Goal: Task Accomplishment & Management: Complete application form

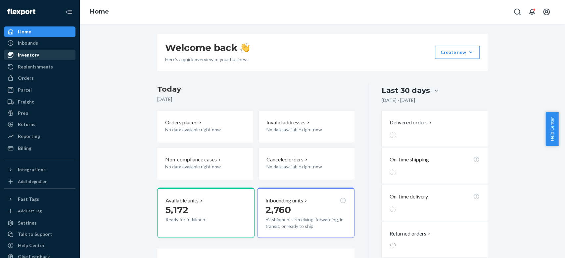
click at [29, 55] on div "Inventory" at bounding box center [28, 55] width 21 height 7
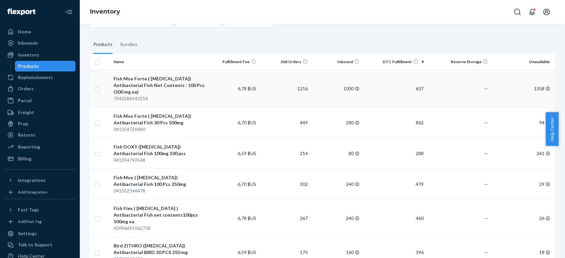
scroll to position [88, 0]
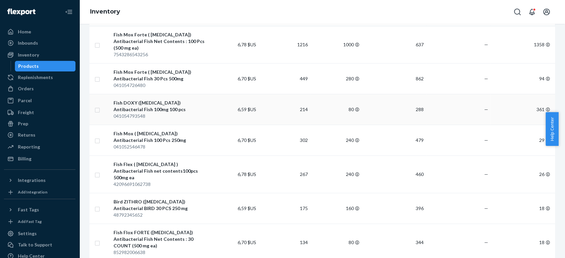
click at [223, 102] on td "6,59 $US" at bounding box center [234, 109] width 52 height 31
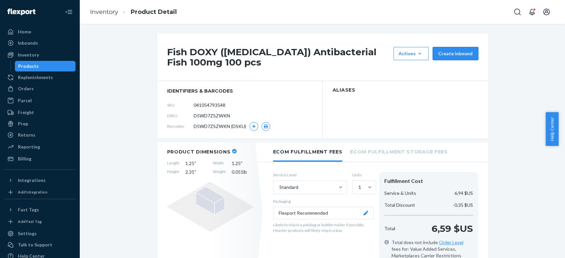
click at [462, 54] on button "Create inbound" at bounding box center [456, 53] width 46 height 13
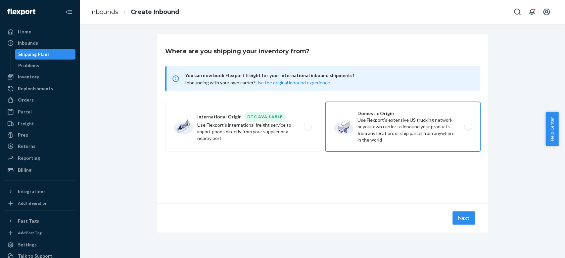
click at [397, 125] on label "Domestic Origin Use Flexport’s extensive US trucking network or your own carrie…" at bounding box center [402, 127] width 155 height 50
click at [468, 125] on input "Domestic Origin Use Flexport’s extensive US trucking network or your own carrie…" at bounding box center [470, 127] width 4 height 4
radio input "true"
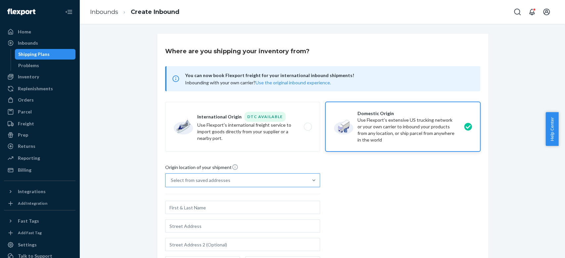
click at [230, 171] on span "Origin location of your shipment" at bounding box center [201, 169] width 73 height 10
click at [172, 177] on input "Select from saved addresses" at bounding box center [171, 180] width 1 height 7
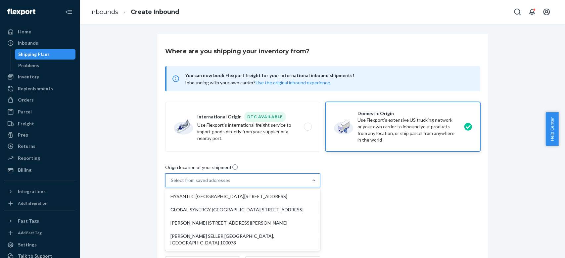
click at [233, 184] on div "Select from saved addresses" at bounding box center [237, 180] width 142 height 13
click at [172, 184] on input "option HYSAN LLC GDE [GEOGRAPHIC_DATA][STREET_ADDRESS] focused, 1 of 4. 4 resul…" at bounding box center [171, 180] width 1 height 7
click at [236, 195] on div "HYSAN LLC [GEOGRAPHIC_DATA][STREET_ADDRESS]" at bounding box center [243, 196] width 152 height 13
click at [172, 184] on input "option HYSAN LLC GDE [GEOGRAPHIC_DATA][STREET_ADDRESS] focused, 1 of 4. 4 resul…" at bounding box center [171, 180] width 1 height 7
type input "HYSAN LLC GDE"
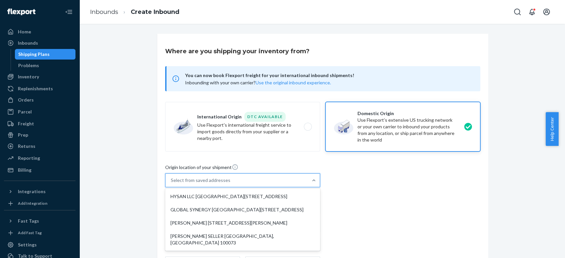
type input "[PERSON_NAME][GEOGRAPHIC_DATA]"
type input "WALNUT"
type input "CA"
type input "91789"
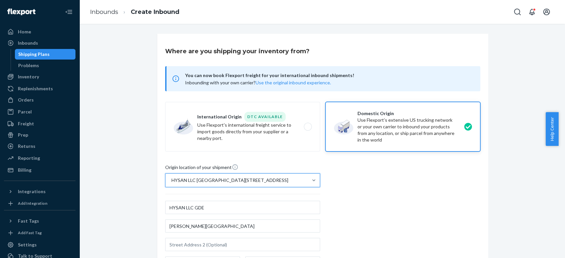
scroll to position [144, 0]
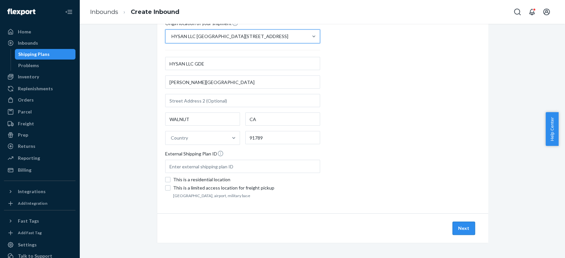
click at [457, 227] on button "Next" at bounding box center [464, 228] width 23 height 13
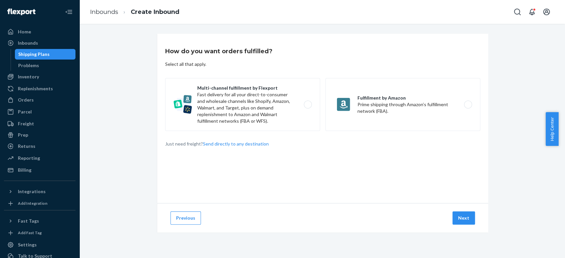
drag, startPoint x: 244, startPoint y: 99, endPoint x: 394, endPoint y: 191, distance: 175.6
click at [244, 98] on label "Multi-channel fulfillment by Flexport Fast delivery for all your direct-to-cons…" at bounding box center [242, 104] width 155 height 53
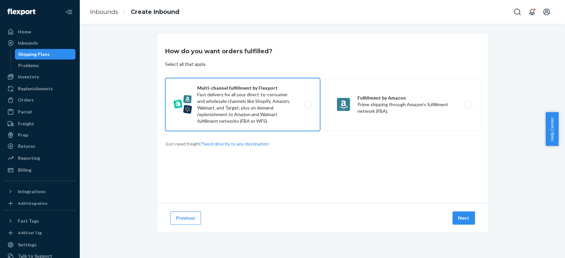
click at [308, 103] on input "Multi-channel fulfillment by Flexport Fast delivery for all your direct-to-cons…" at bounding box center [310, 105] width 4 height 4
radio input "true"
click at [448, 219] on div "Previous Next" at bounding box center [322, 217] width 331 height 29
click at [456, 219] on button "Next" at bounding box center [464, 218] width 23 height 13
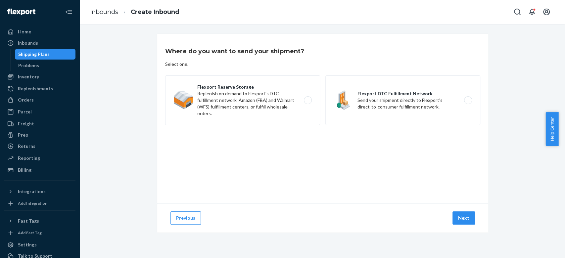
click at [403, 70] on div "Where do you want to send your shipment? Select one. Flexport Reserve Storage R…" at bounding box center [322, 119] width 331 height 170
drag, startPoint x: 413, startPoint y: 109, endPoint x: 423, endPoint y: 129, distance: 22.1
click at [413, 109] on label "Flexport DTC Fulfillment Network Send your shipment directly to Flexport's dire…" at bounding box center [402, 100] width 155 height 50
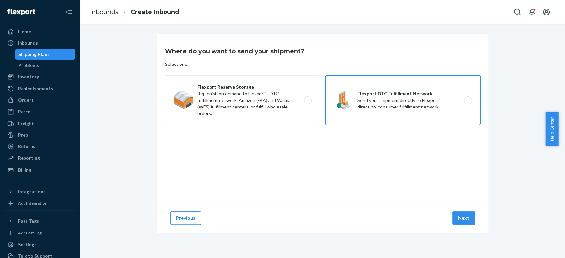
click at [468, 103] on input "Flexport DTC Fulfillment Network Send your shipment directly to Flexport's dire…" at bounding box center [470, 100] width 4 height 4
radio input "true"
click at [457, 214] on button "Next" at bounding box center [464, 218] width 23 height 13
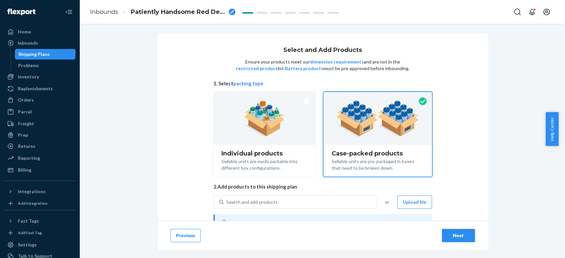
scroll to position [78, 0]
